Goal: Information Seeking & Learning: Find contact information

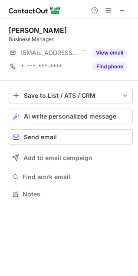
scroll to position [188, 138]
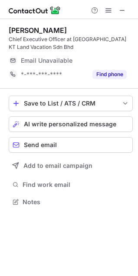
scroll to position [196, 138]
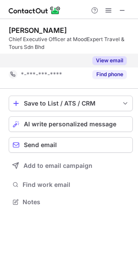
scroll to position [182, 138]
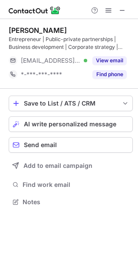
scroll to position [196, 138]
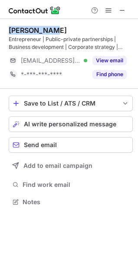
drag, startPoint x: 58, startPoint y: 28, endPoint x: 6, endPoint y: 28, distance: 51.5
click at [6, 28] on div "Eizaz Azhar Entrepreneur | Public-private partnerships | Business development |…" at bounding box center [69, 117] width 138 height 196
copy div "Eizaz Azhar"
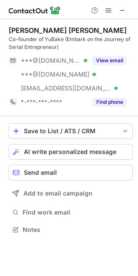
scroll to position [224, 138]
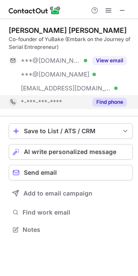
click at [52, 103] on span "*-***-***-****" at bounding box center [41, 102] width 41 height 8
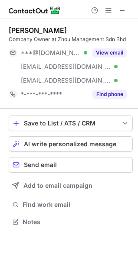
scroll to position [216, 138]
